Goal: Task Accomplishment & Management: Use online tool/utility

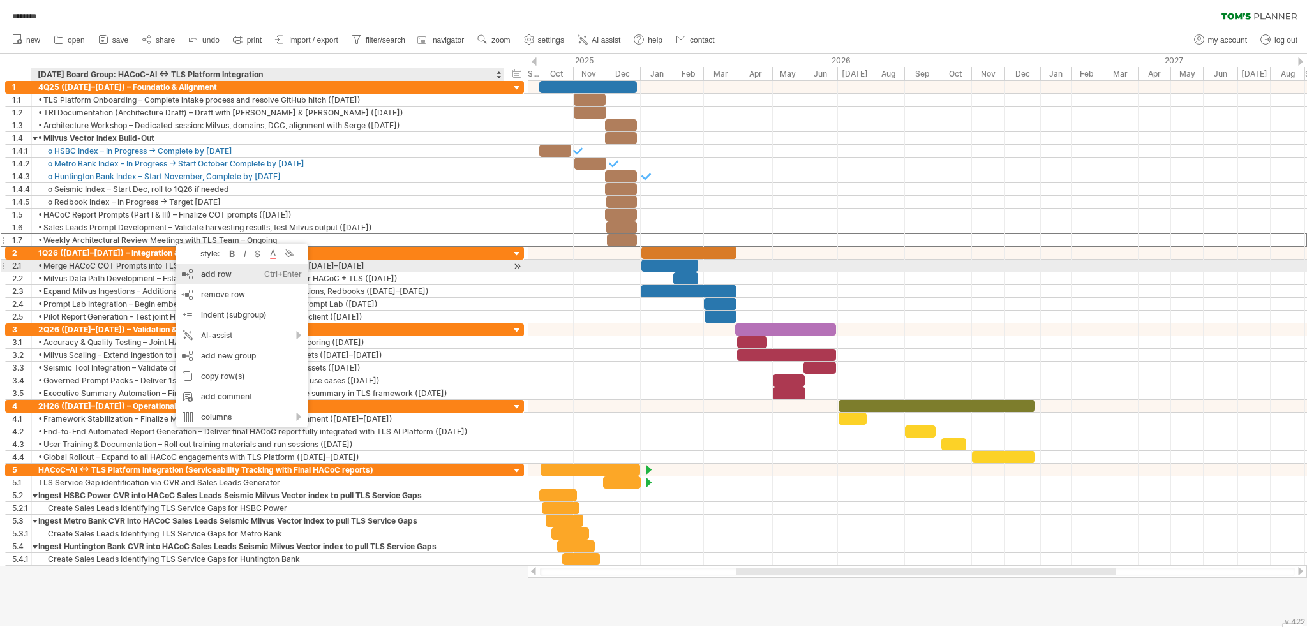
click at [253, 272] on div "add row Ctrl+Enter Cmd+Enter" at bounding box center [241, 274] width 131 height 20
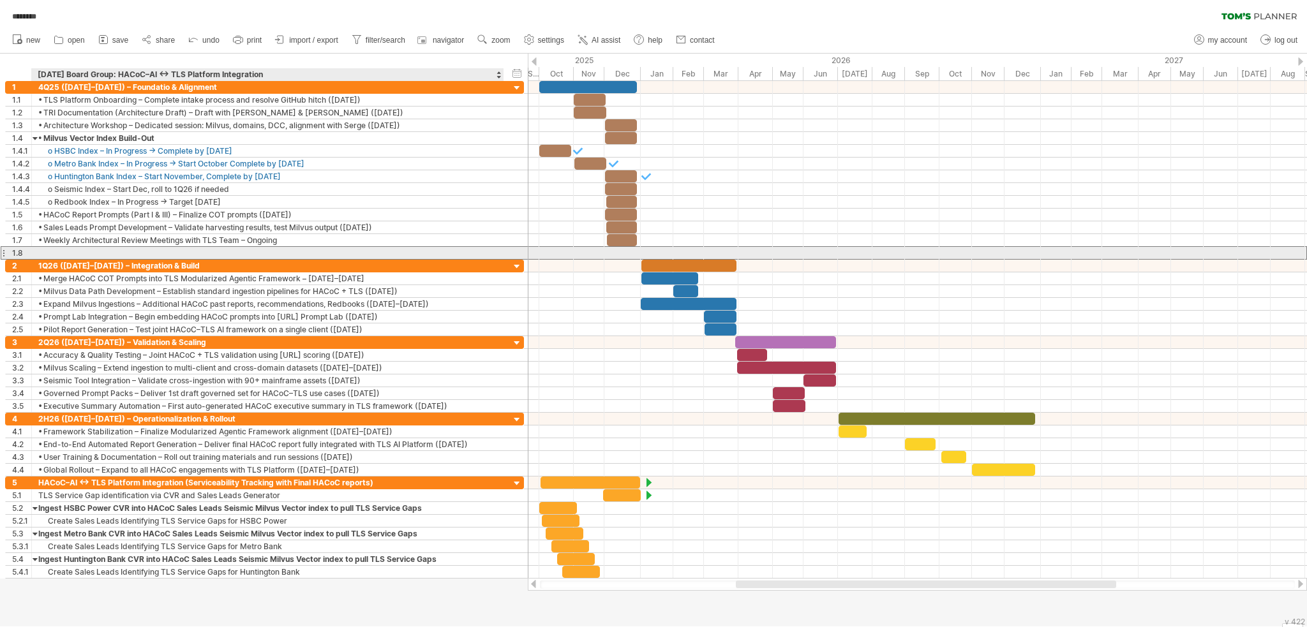
click at [239, 247] on div at bounding box center [267, 253] width 459 height 12
paste input "**********"
type input "**********"
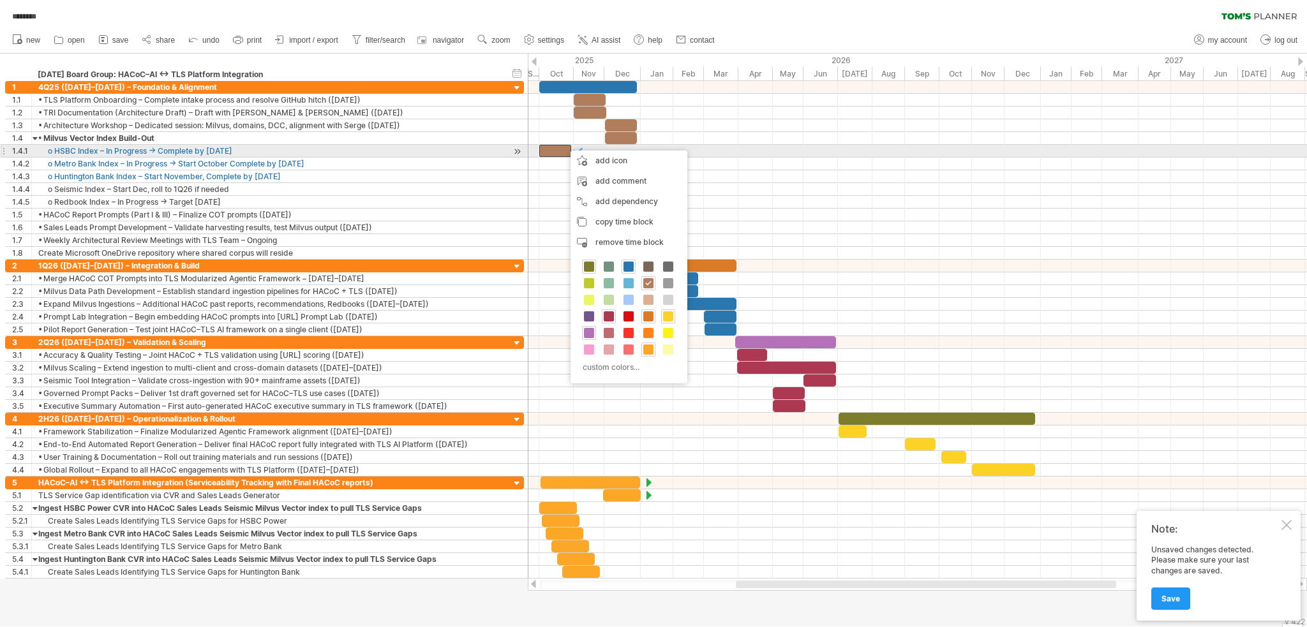
click at [547, 152] on div at bounding box center [555, 151] width 32 height 12
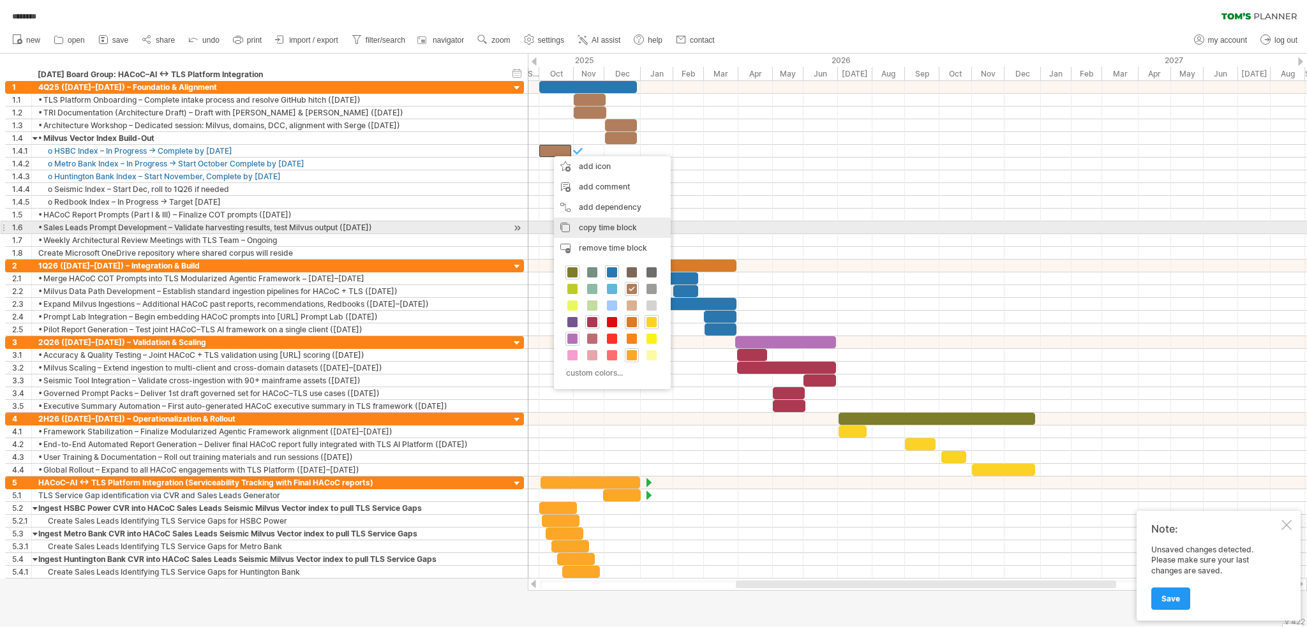
click at [607, 232] on div "copy time block copy time blocks/icons" at bounding box center [612, 228] width 117 height 20
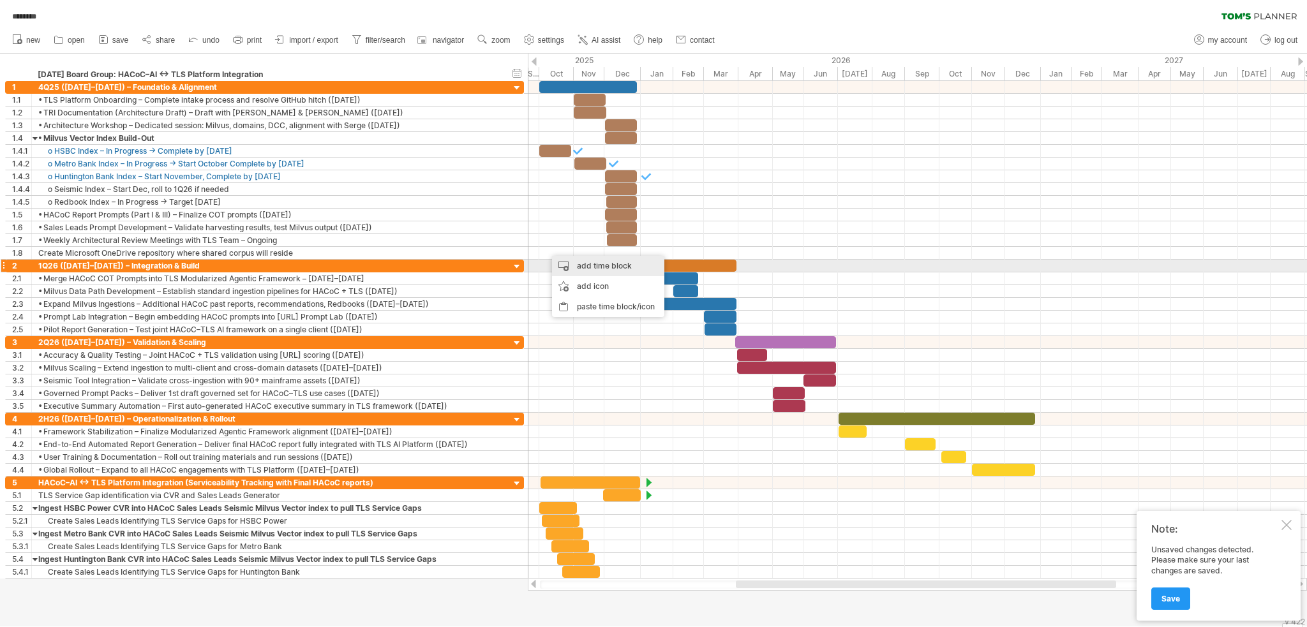
click at [582, 267] on div "add time block" at bounding box center [608, 266] width 112 height 20
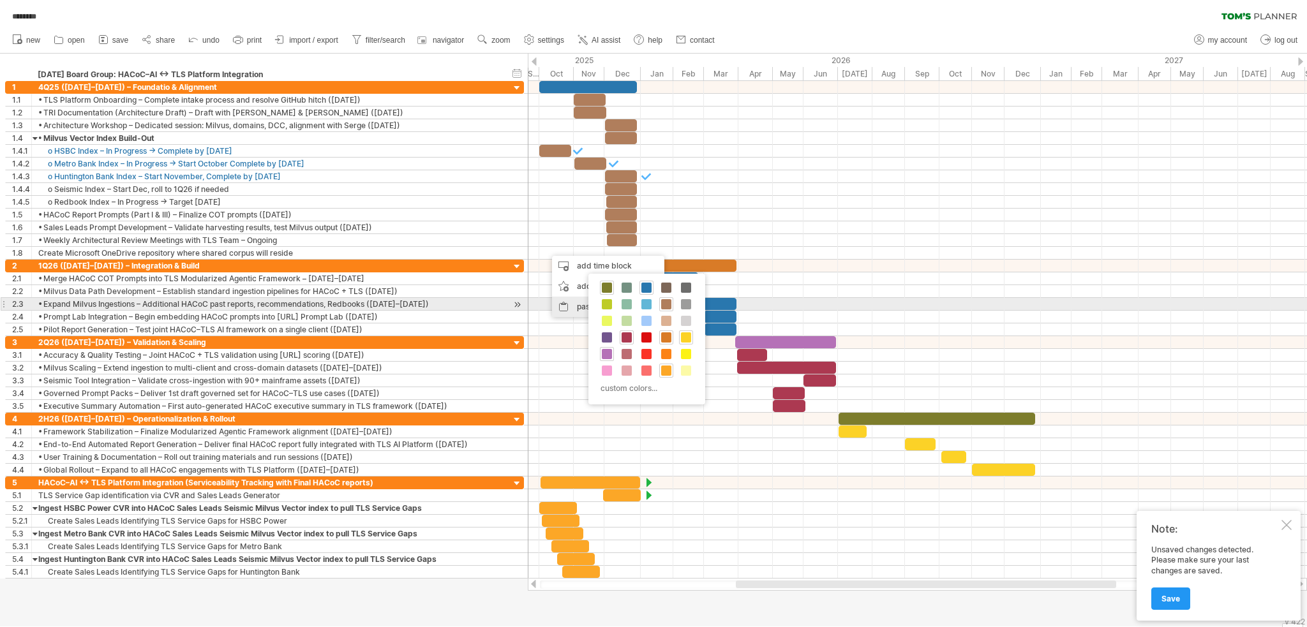
click at [568, 306] on div "paste time block/icon" at bounding box center [608, 307] width 112 height 20
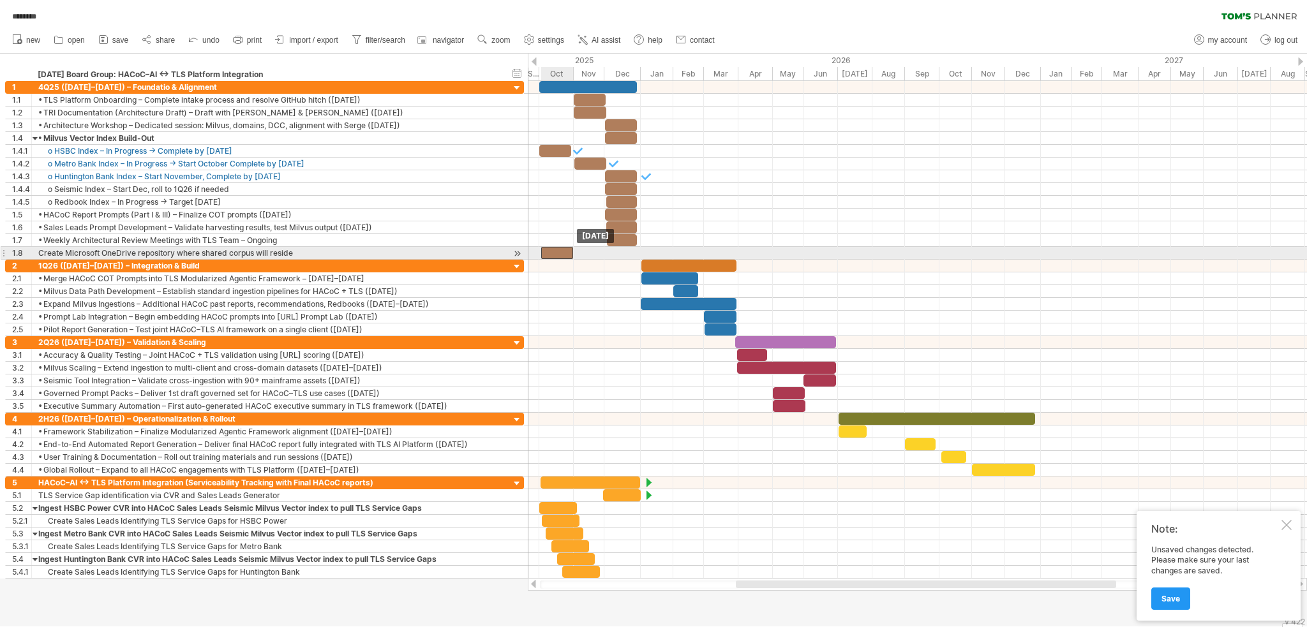
click at [551, 249] on div at bounding box center [557, 253] width 32 height 12
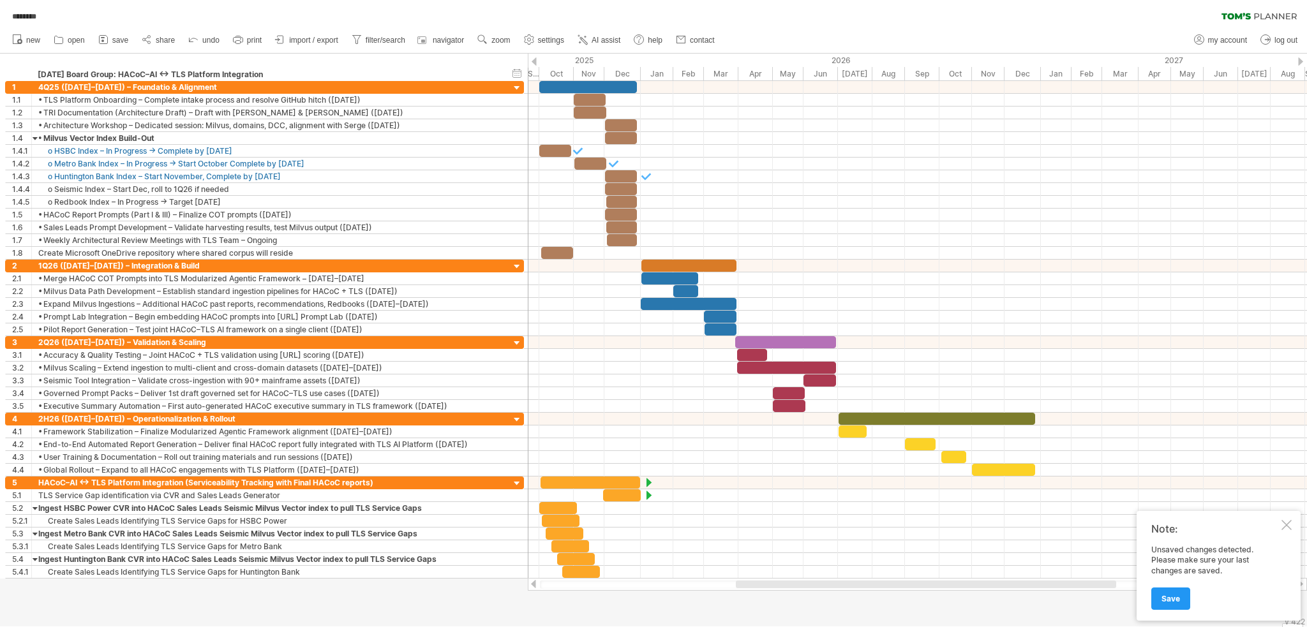
click at [684, 614] on div at bounding box center [653, 340] width 1307 height 573
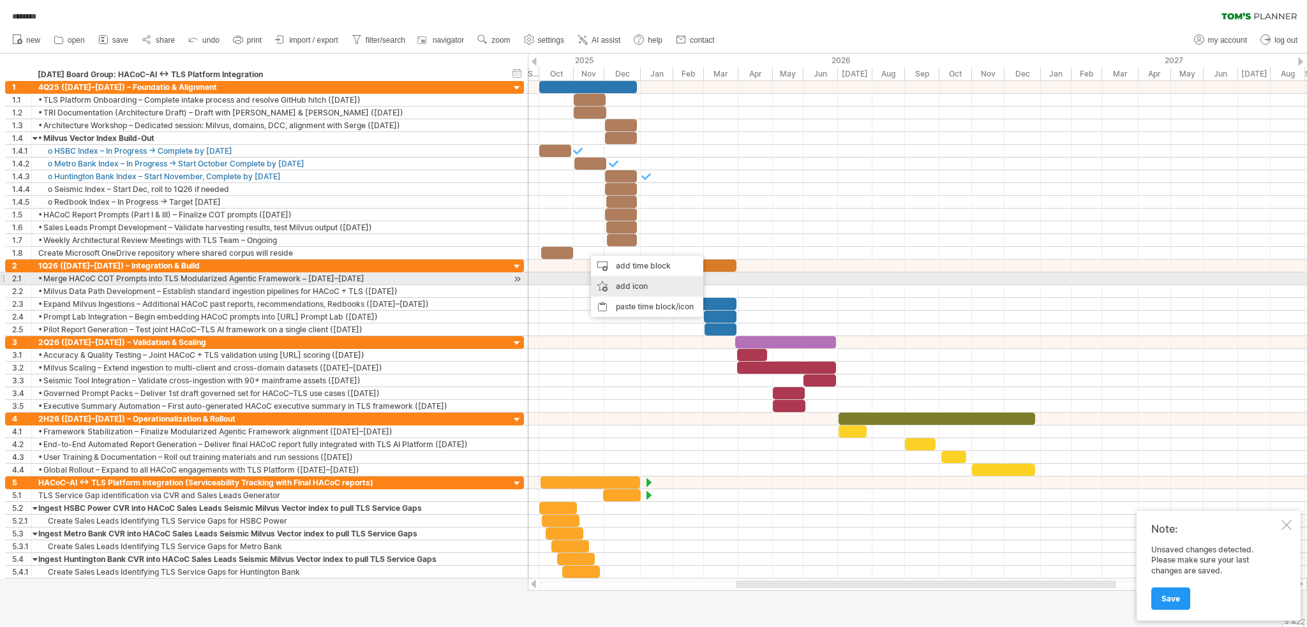
click at [620, 278] on div "add icon" at bounding box center [647, 286] width 112 height 20
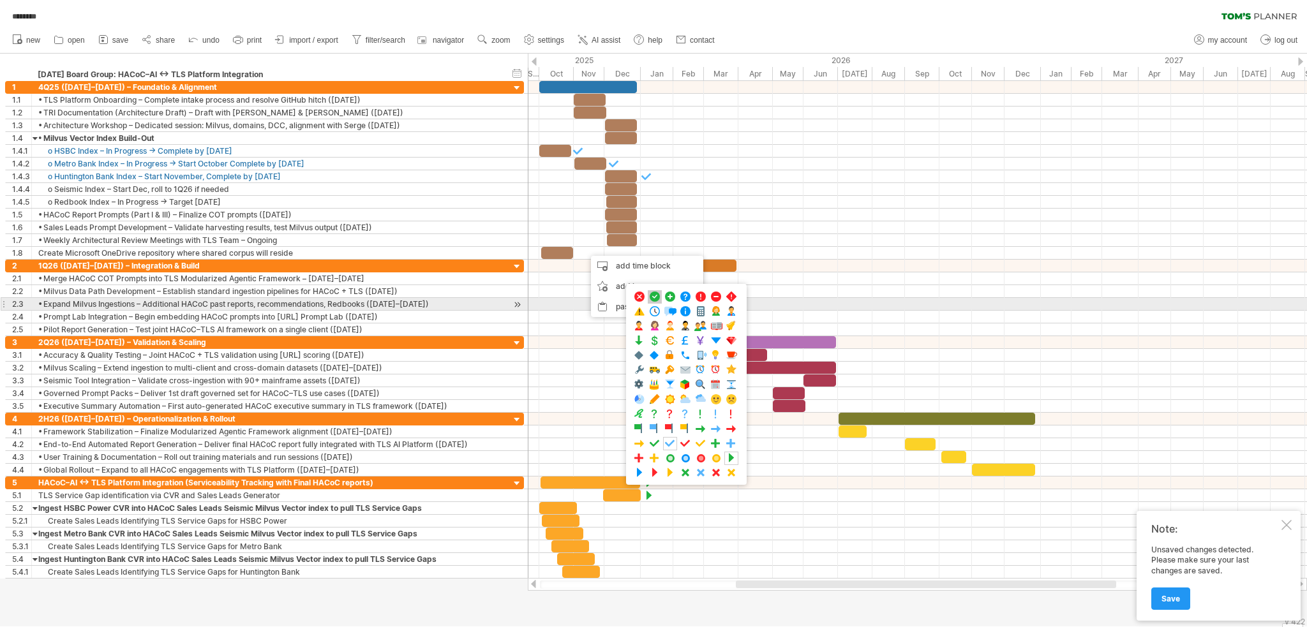
click at [659, 298] on span at bounding box center [654, 297] width 13 height 12
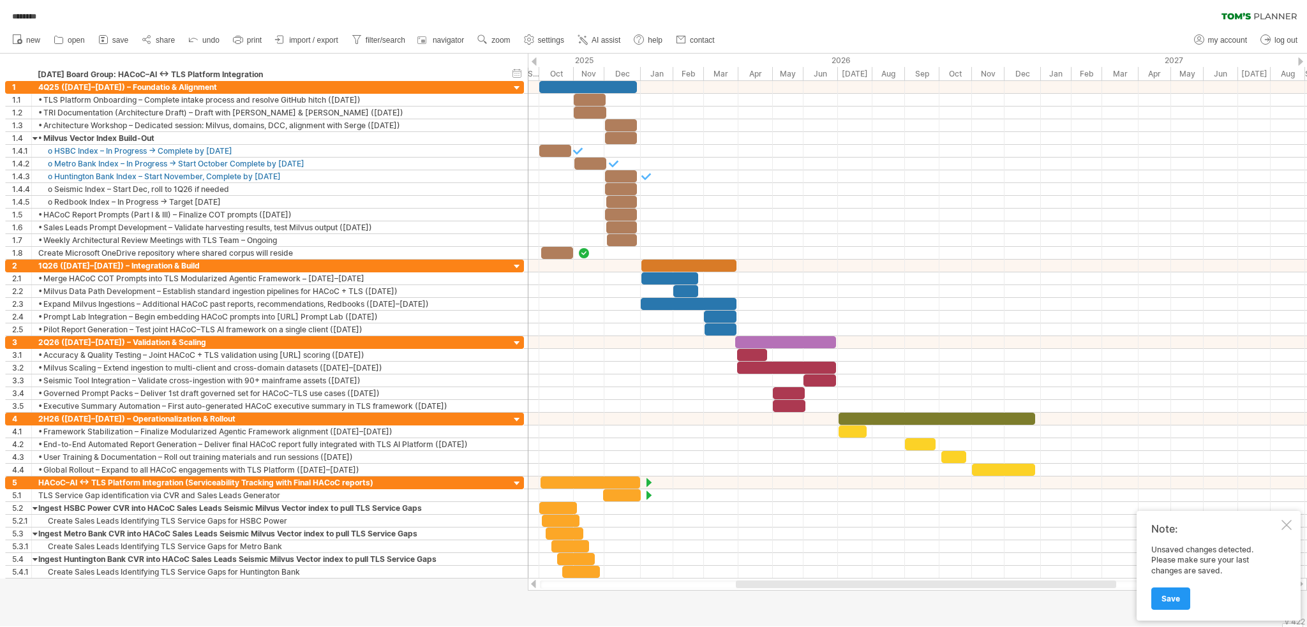
click at [704, 615] on div at bounding box center [653, 340] width 1307 height 573
click at [1161, 599] on span "Save" at bounding box center [1170, 599] width 19 height 10
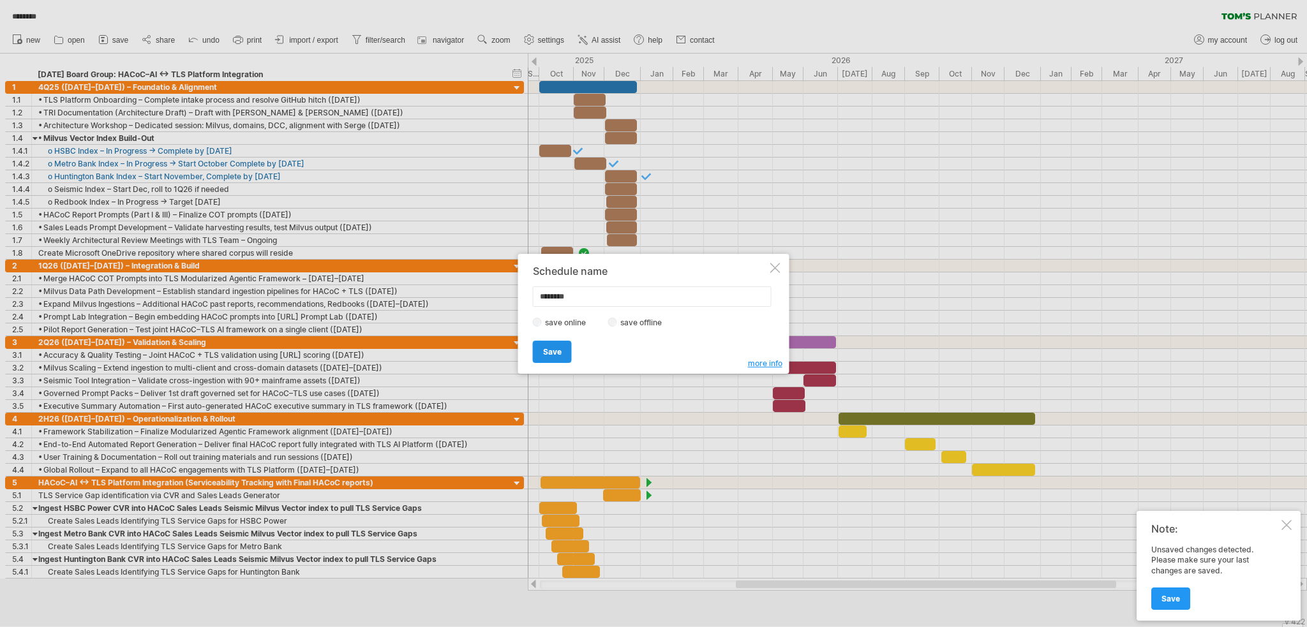
click at [551, 357] on link "Save" at bounding box center [552, 352] width 39 height 22
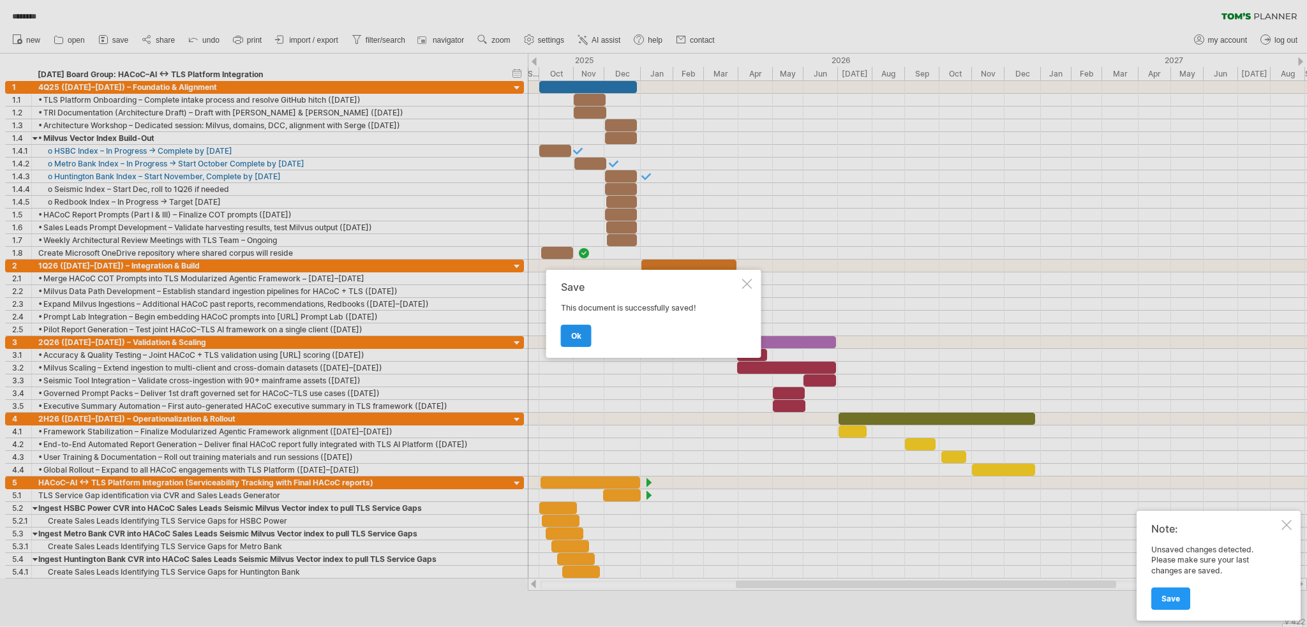
click at [579, 334] on span "ok" at bounding box center [576, 336] width 10 height 10
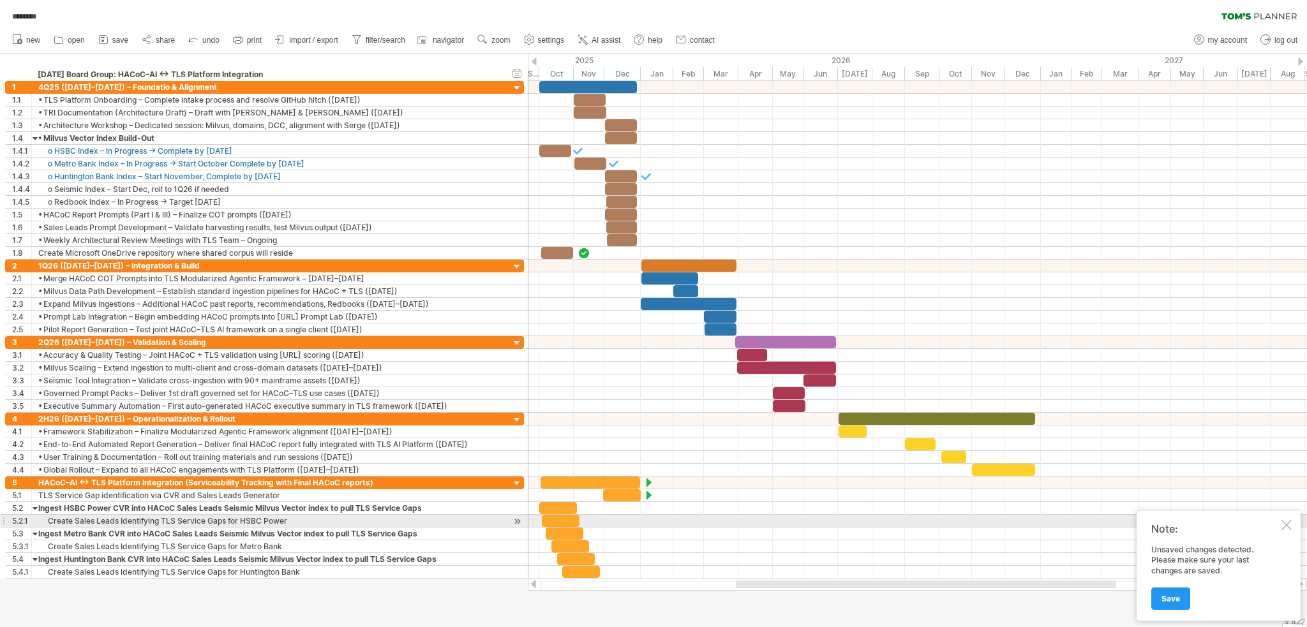
click at [1286, 523] on div at bounding box center [1286, 525] width 10 height 10
